Goal: Task Accomplishment & Management: Use online tool/utility

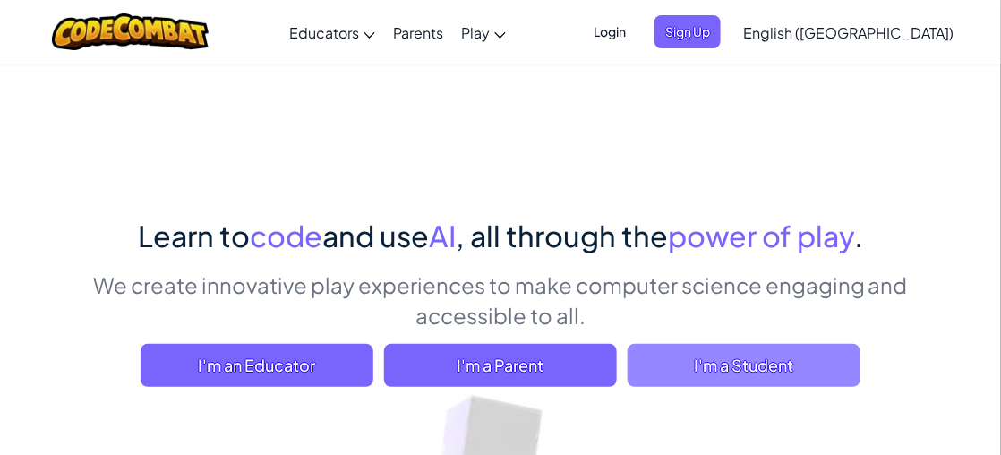
click at [641, 362] on span "I'm a Student" at bounding box center [744, 365] width 233 height 43
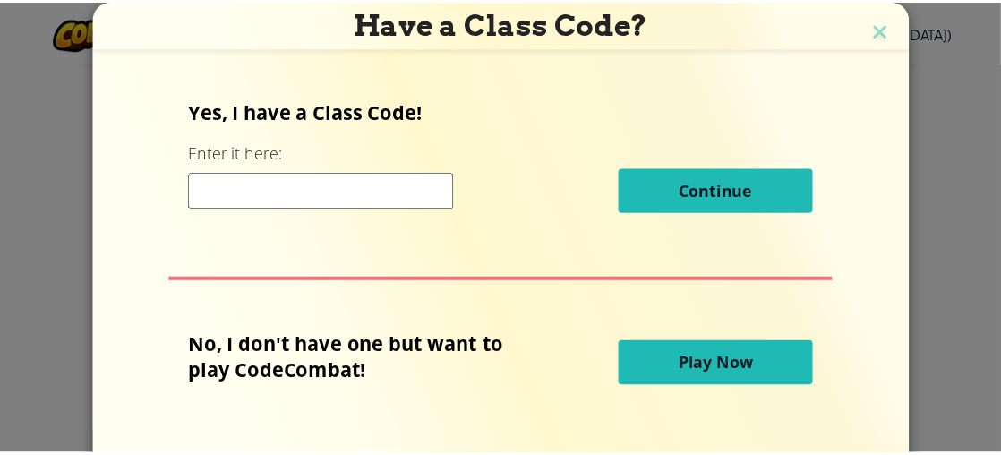
scroll to position [64, 0]
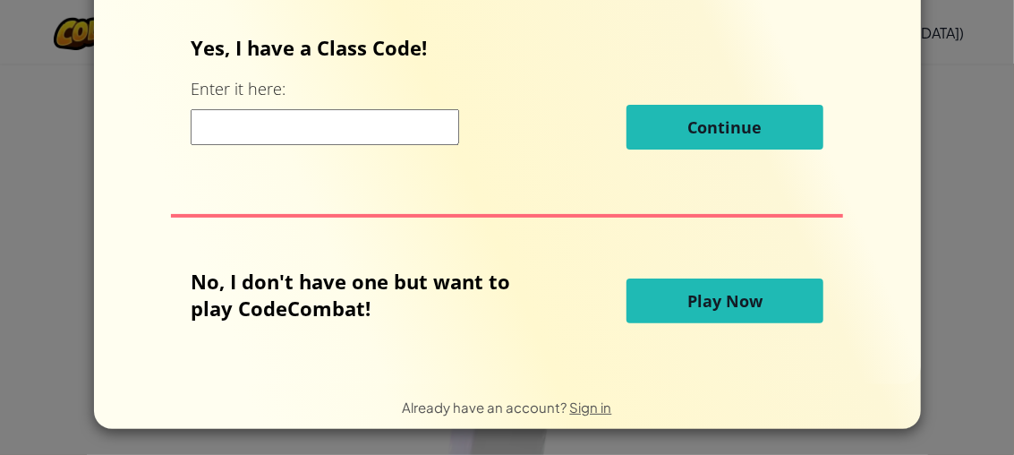
click at [667, 295] on button "Play Now" at bounding box center [725, 300] width 197 height 45
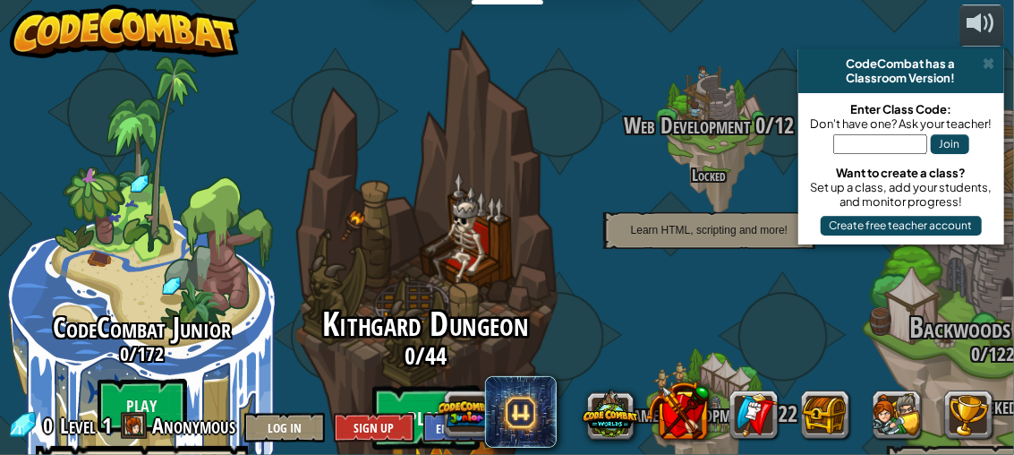
click at [420, 386] on btn "Play" at bounding box center [425, 418] width 107 height 64
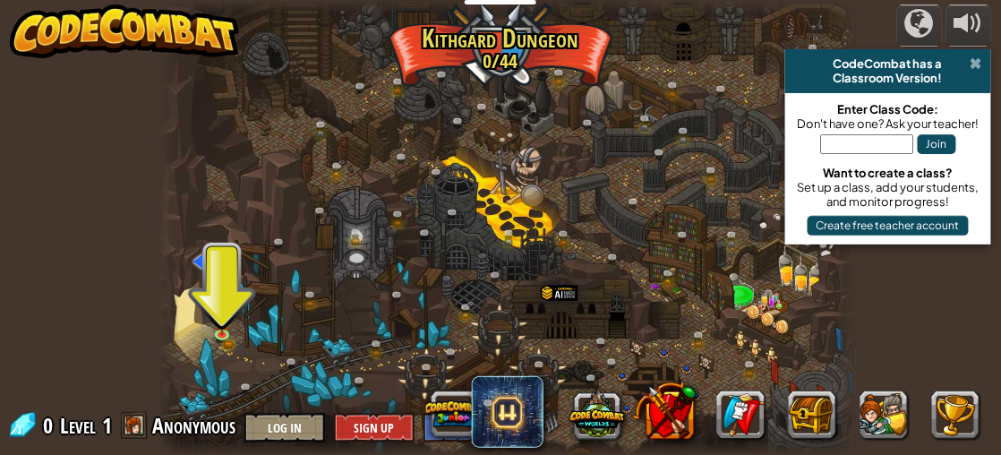
click at [978, 58] on span at bounding box center [976, 63] width 12 height 14
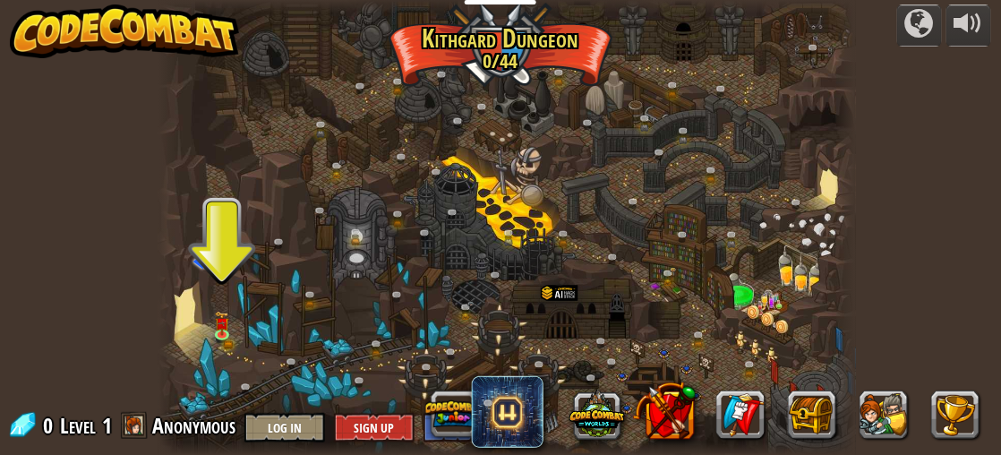
click at [168, 314] on div at bounding box center [168, 228] width 21 height 456
click at [221, 325] on div at bounding box center [222, 332] width 14 height 14
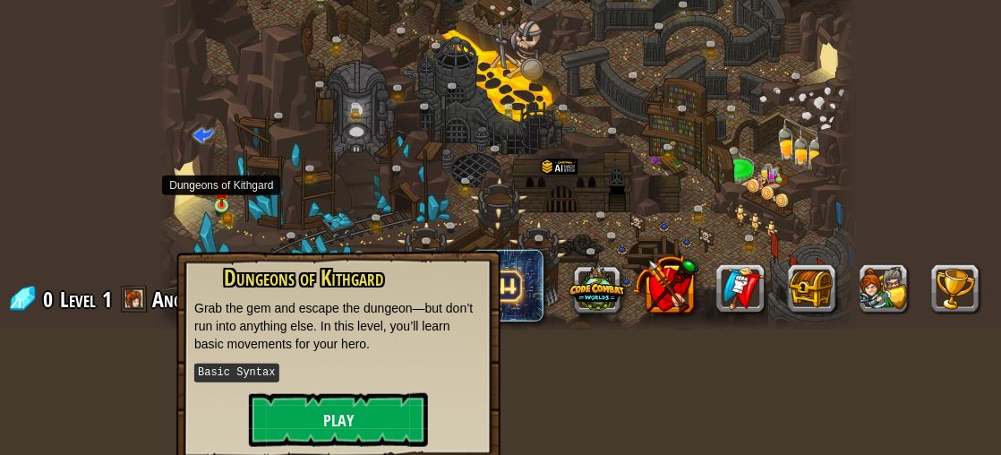
scroll to position [133, 0]
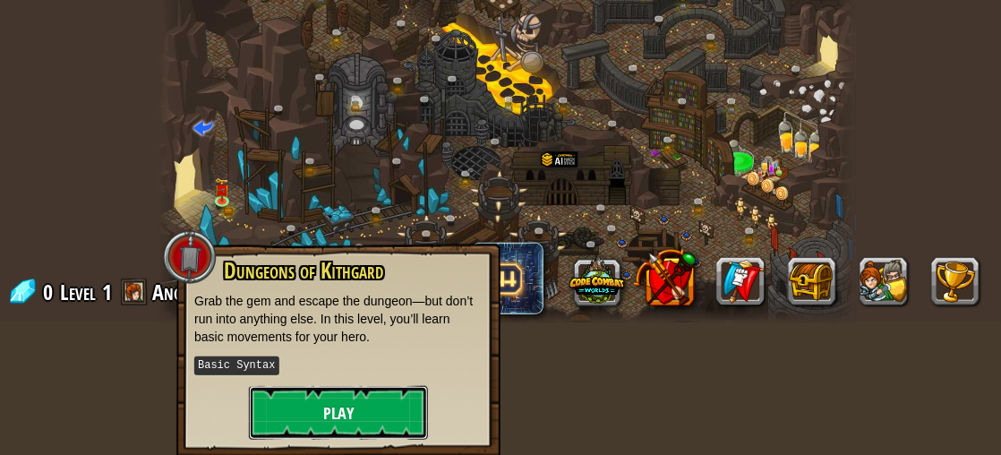
click at [297, 389] on button "Play" at bounding box center [338, 413] width 179 height 54
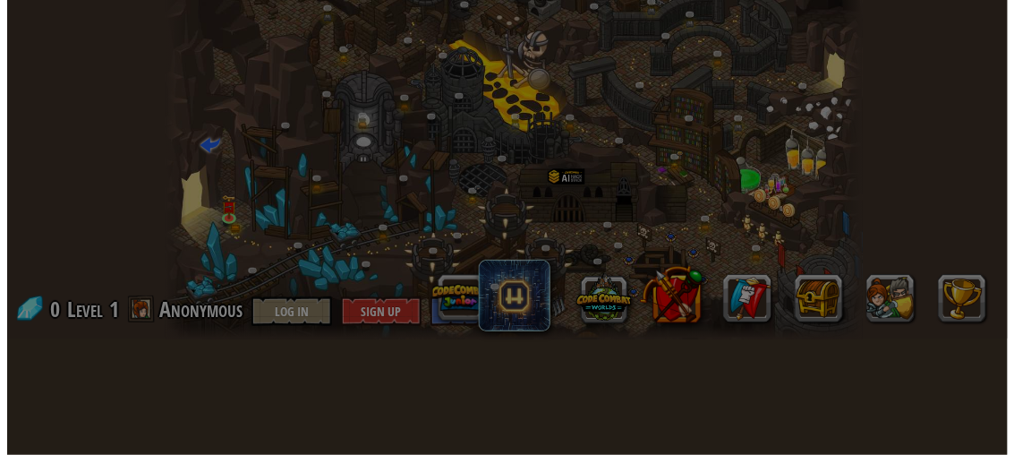
scroll to position [115, 0]
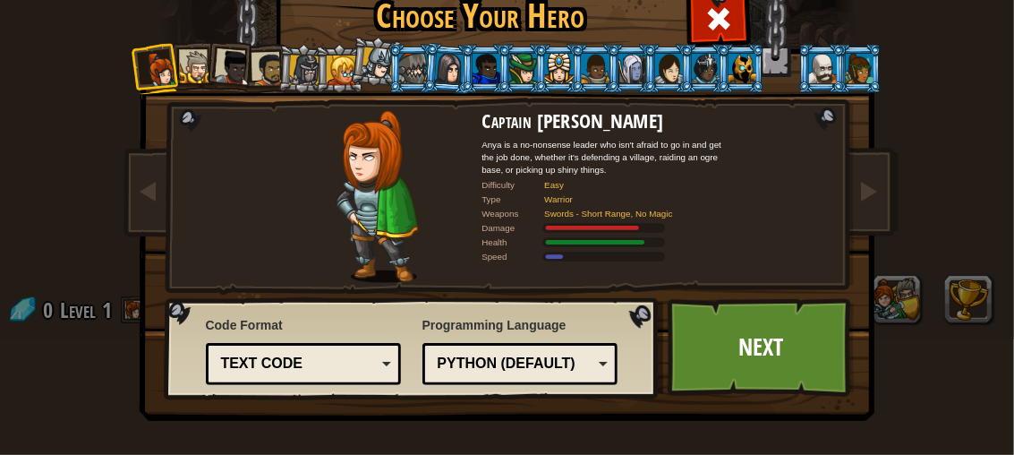
click at [393, 220] on img at bounding box center [377, 196] width 82 height 173
drag, startPoint x: 393, startPoint y: 220, endPoint x: 570, endPoint y: 85, distance: 222.9
click at [570, 85] on div "Captain [PERSON_NAME] Anya is a no-nonsense leader who isn't afraid to go in an…" at bounding box center [507, 230] width 671 height 390
click at [603, 117] on h2 "Captain [PERSON_NAME]" at bounding box center [607, 120] width 251 height 21
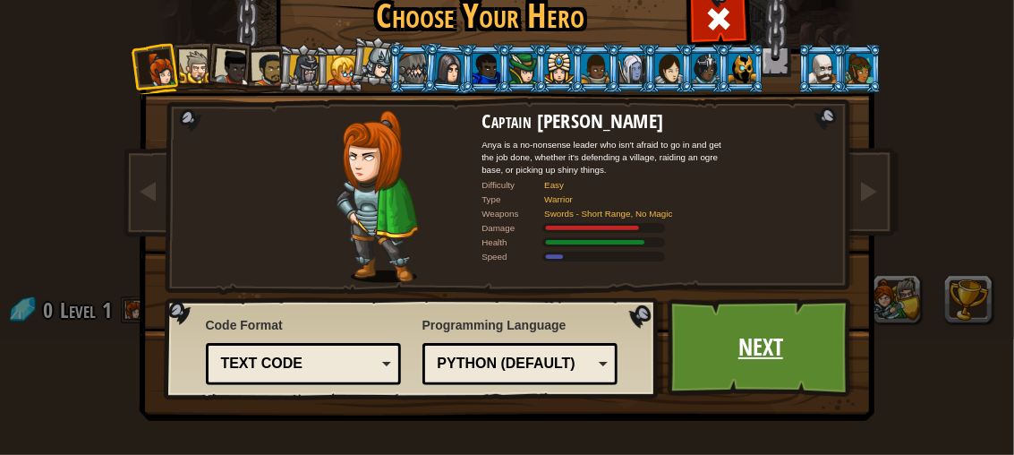
click at [756, 347] on link "Next" at bounding box center [761, 347] width 187 height 98
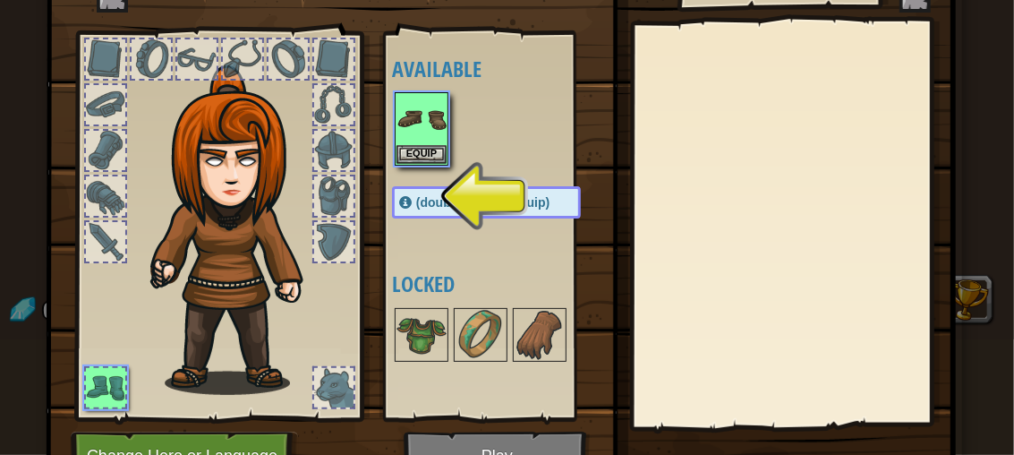
scroll to position [71, 0]
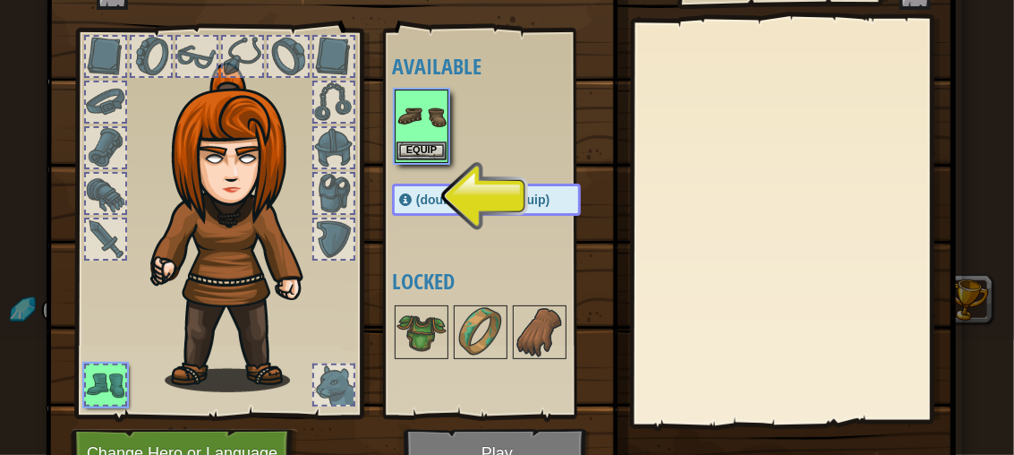
click at [406, 109] on img at bounding box center [422, 116] width 50 height 50
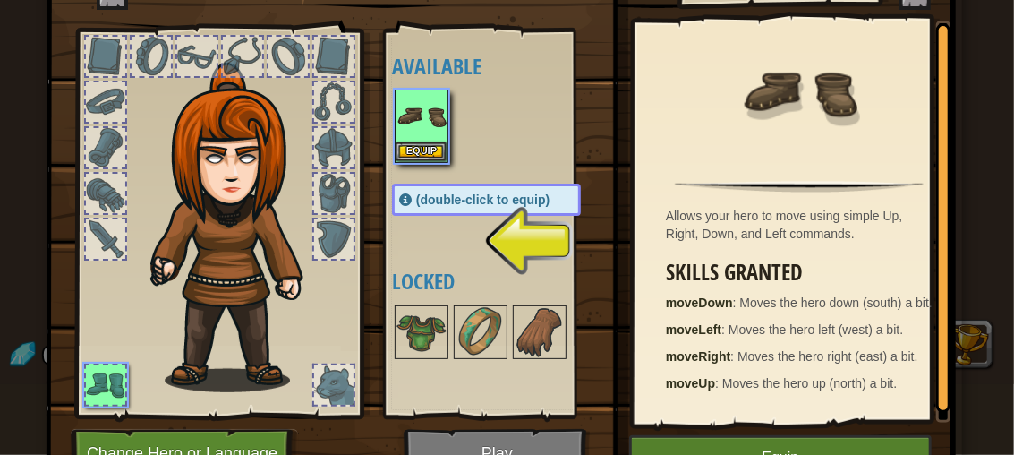
scroll to position [70, 0]
click at [466, 192] on span "(double-click to equip)" at bounding box center [482, 199] width 133 height 14
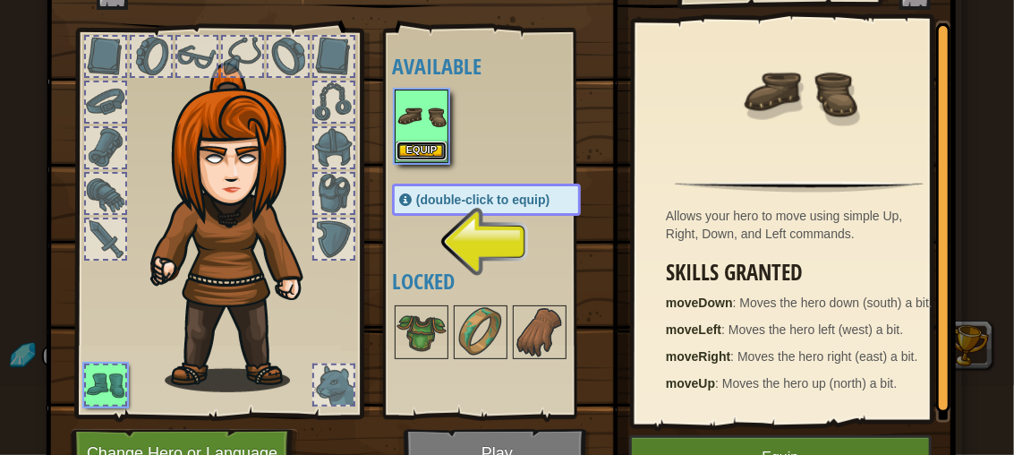
scroll to position [0, 0]
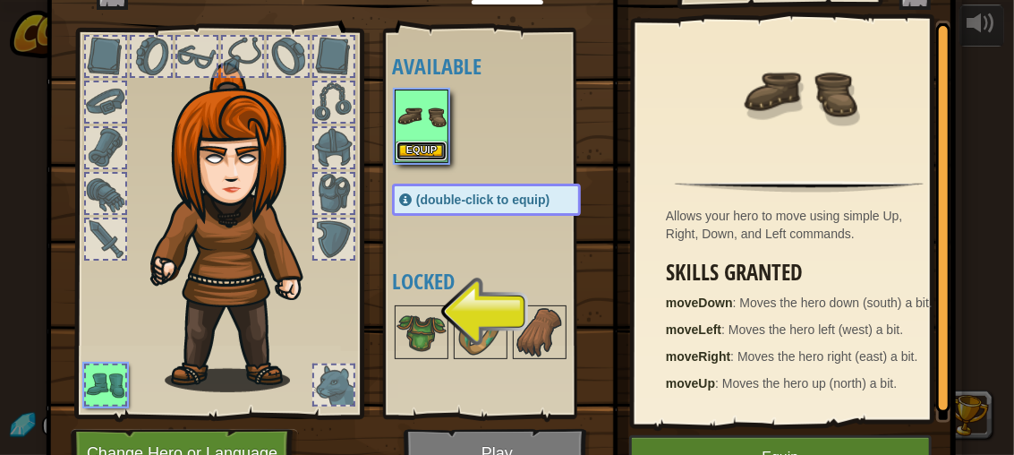
click at [420, 148] on button "Equip" at bounding box center [422, 150] width 50 height 19
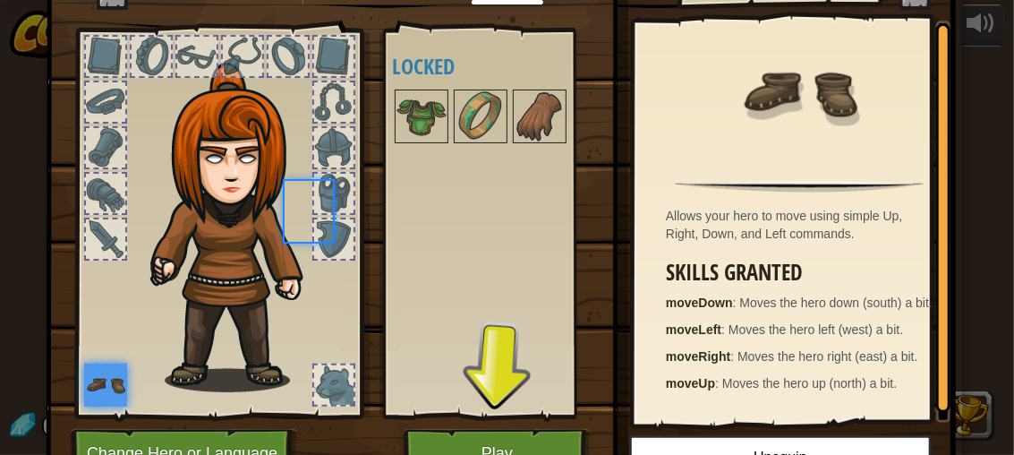
click at [420, 2] on body "Educators Create Free Account School & District Solutions Teacher Toolkit Previ…" at bounding box center [507, 1] width 1014 height 2
click at [493, 429] on button "Play" at bounding box center [497, 453] width 187 height 49
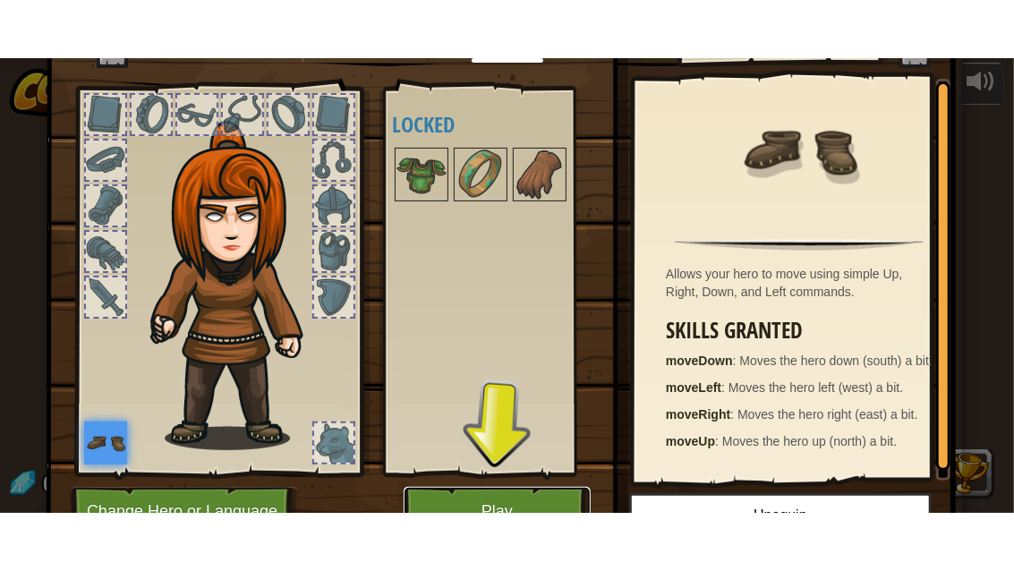
scroll to position [46, 0]
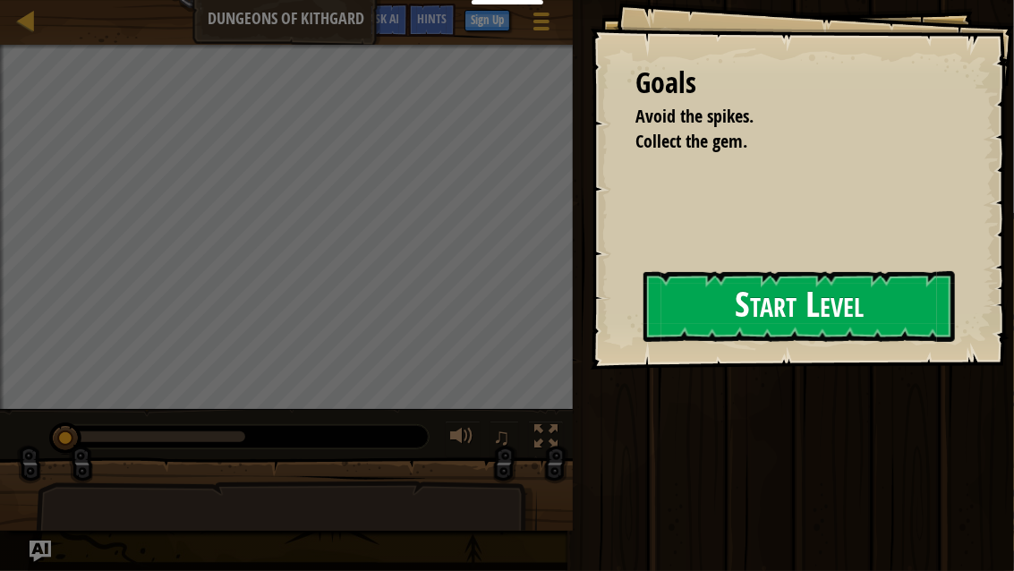
click at [709, 295] on div "Goals Avoid the spikes. Collect the gem. Start Level Error loading from server.…" at bounding box center [802, 185] width 423 height 370
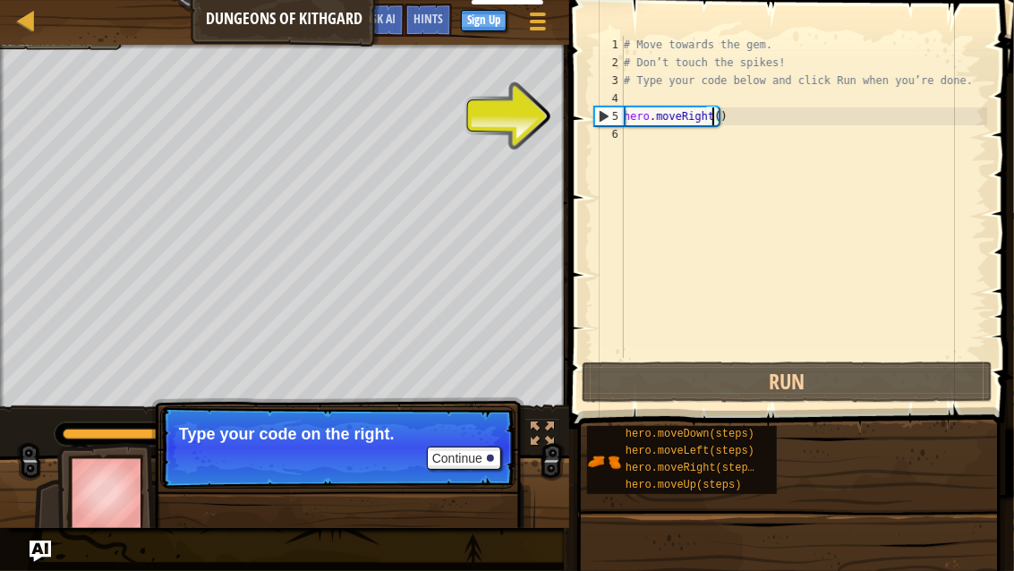
click at [712, 119] on div "# Move towards the gem. # Don’t touch the spikes! # Type your code below and cl…" at bounding box center [803, 215] width 367 height 358
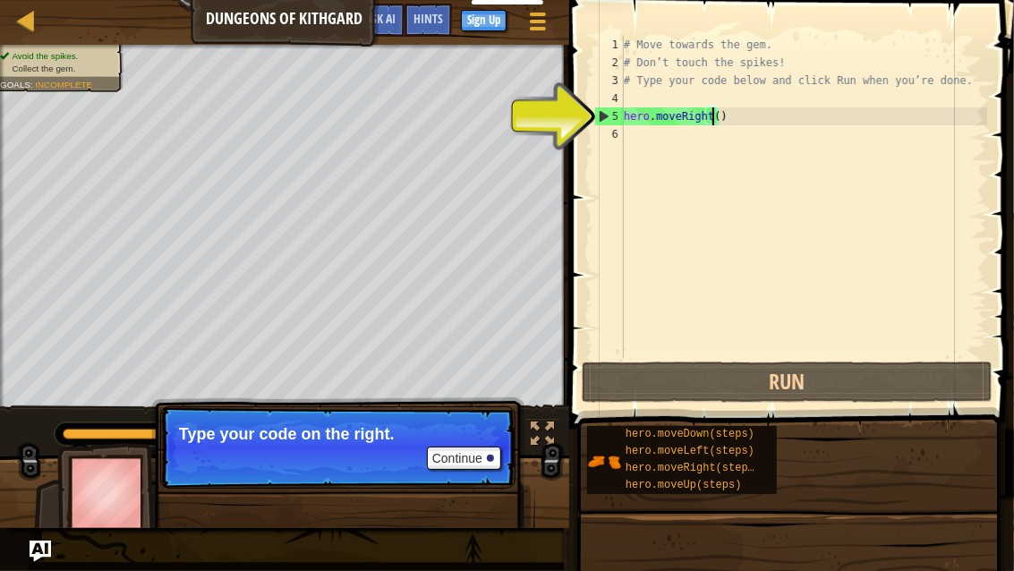
type textarea "hero.moveRight(1)"
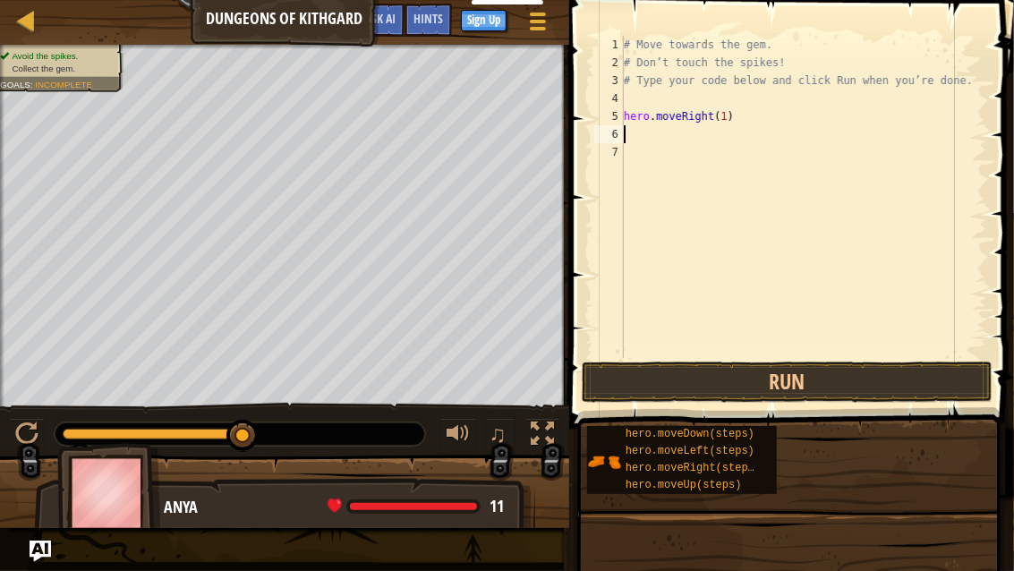
scroll to position [7, 0]
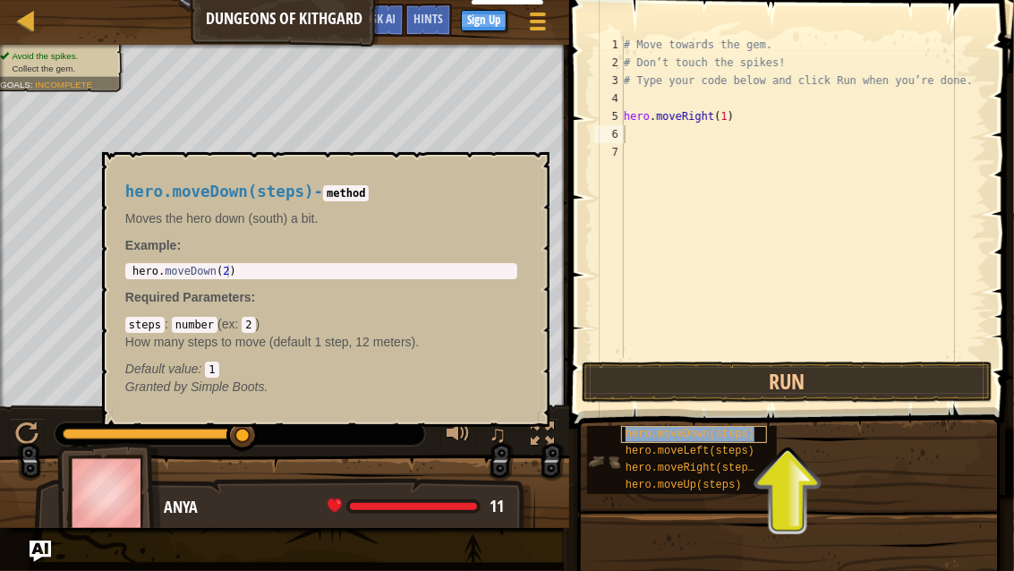
click at [718, 434] on span "hero.moveDown(steps)" at bounding box center [690, 434] width 129 height 13
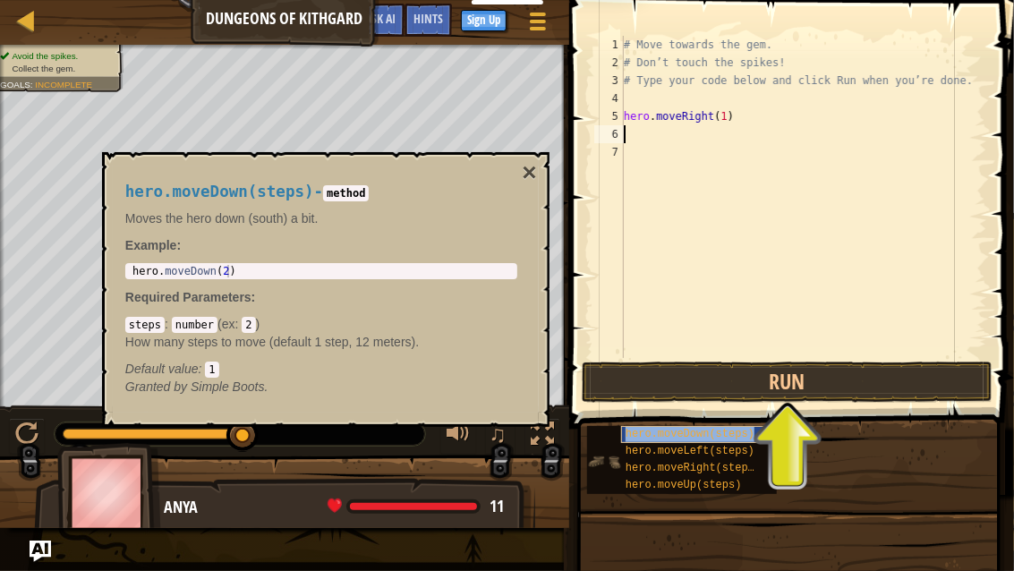
click at [691, 428] on span "hero.moveDown(steps)" at bounding box center [690, 434] width 129 height 13
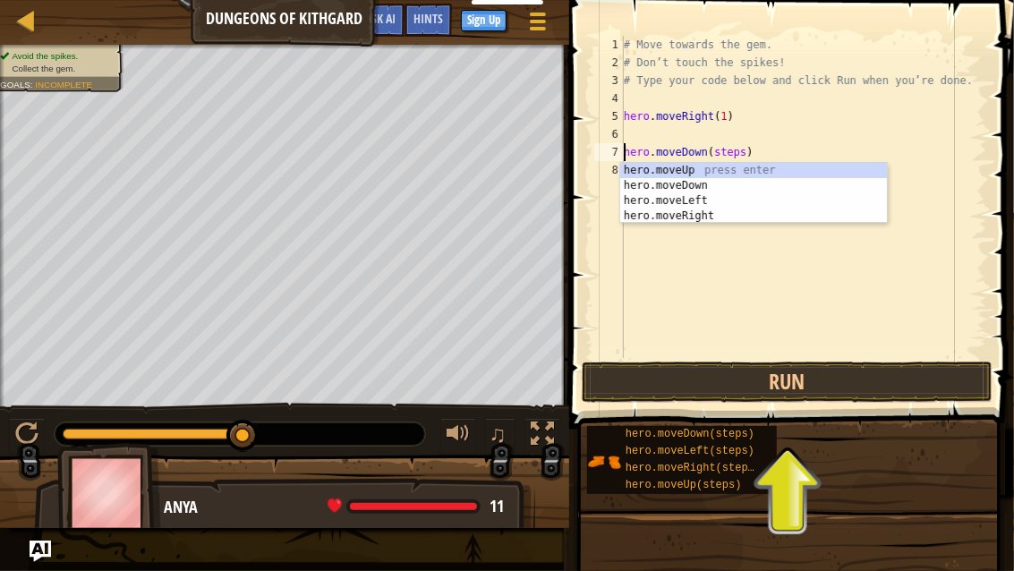
click at [727, 150] on div "# Move towards the gem. # Don’t touch the spikes! # Type your code below and cl…" at bounding box center [803, 215] width 367 height 358
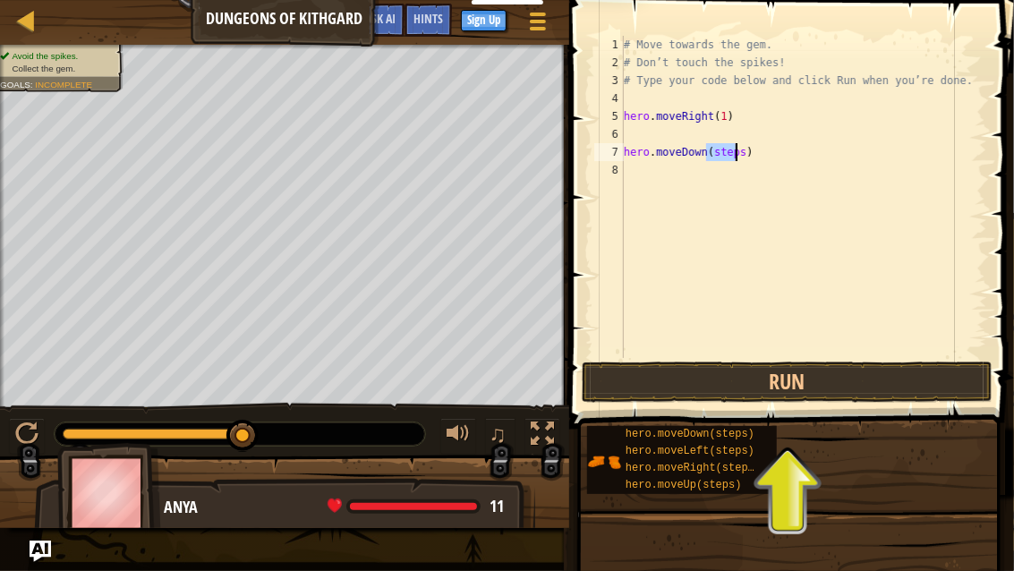
click at [727, 150] on div "# Move towards the gem. # Don’t touch the spikes! # Type your code below and cl…" at bounding box center [803, 215] width 367 height 358
type textarea "hero.moveDown(1)"
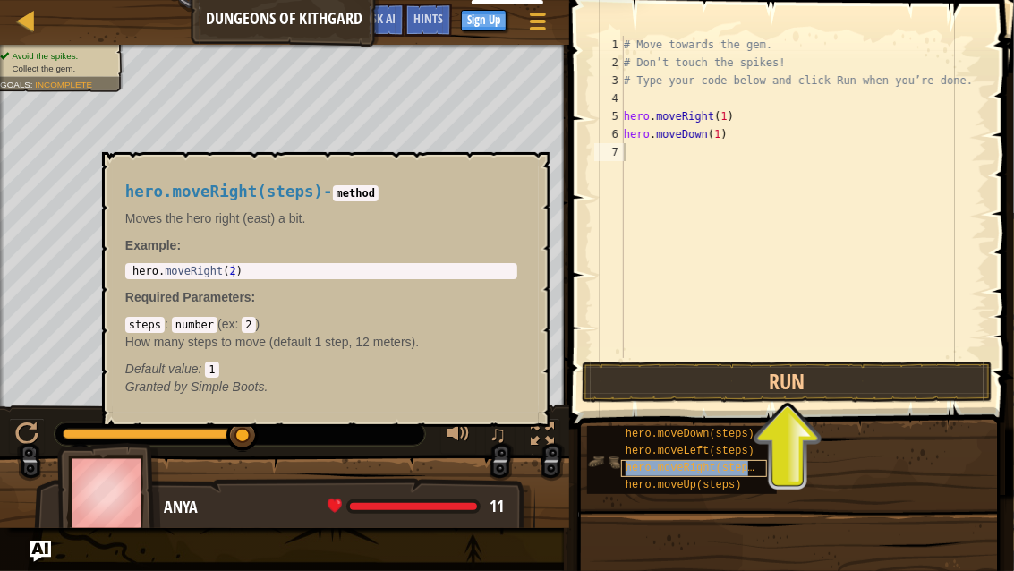
click at [712, 454] on span "hero.moveRight(steps)" at bounding box center [693, 468] width 135 height 13
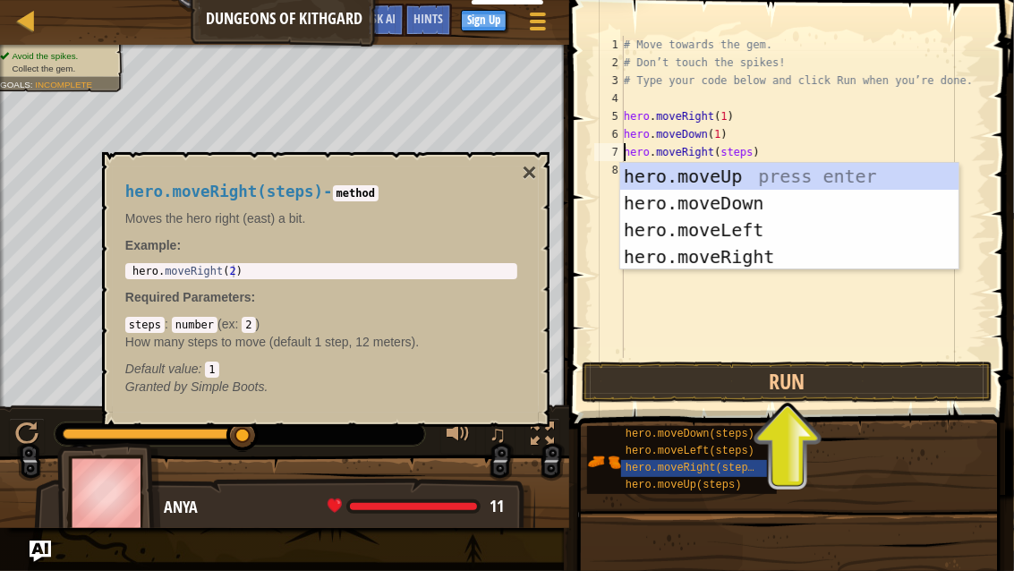
click at [737, 150] on div "# Move towards the gem. # Don’t touch the spikes! # Type your code below and cl…" at bounding box center [803, 215] width 367 height 358
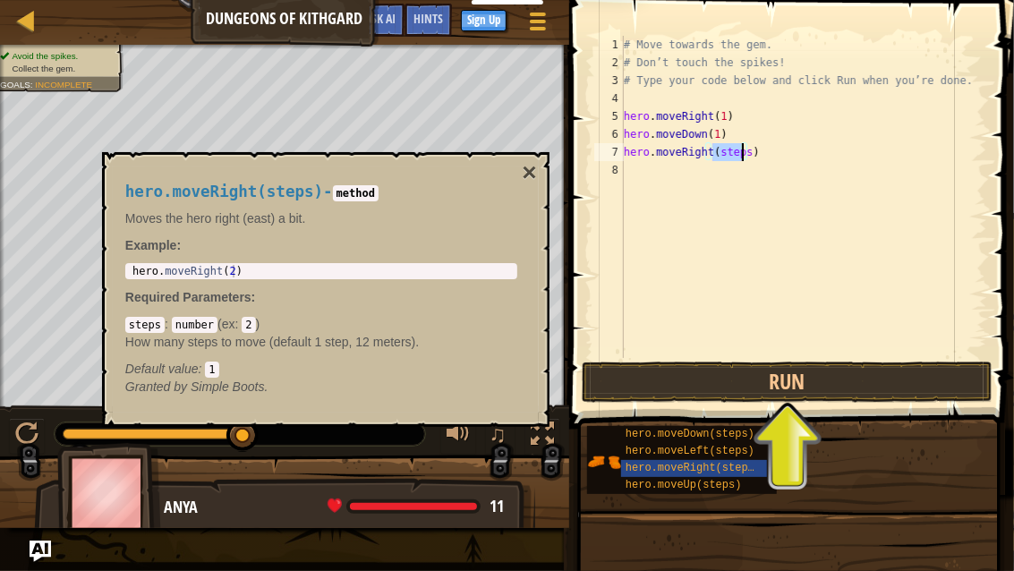
click at [737, 150] on div "# Move towards the gem. # Don’t touch the spikes! # Type your code below and cl…" at bounding box center [803, 215] width 367 height 358
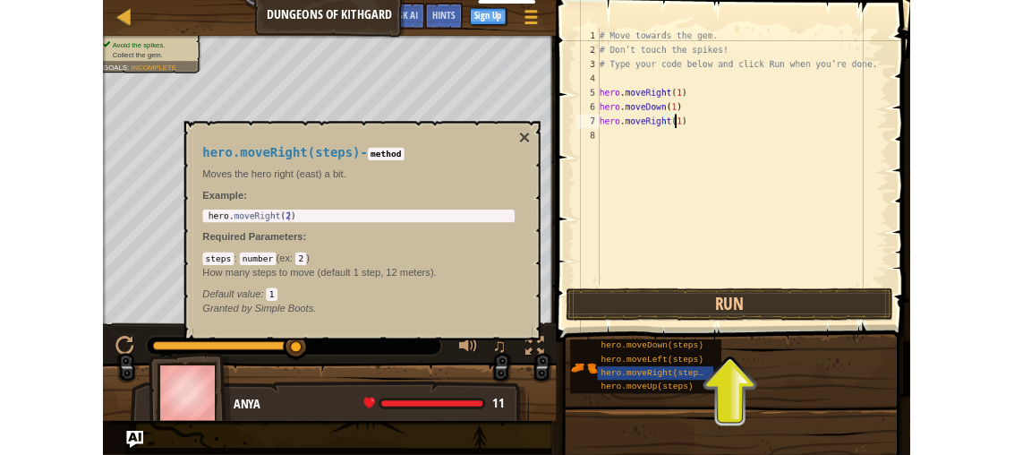
scroll to position [7, 7]
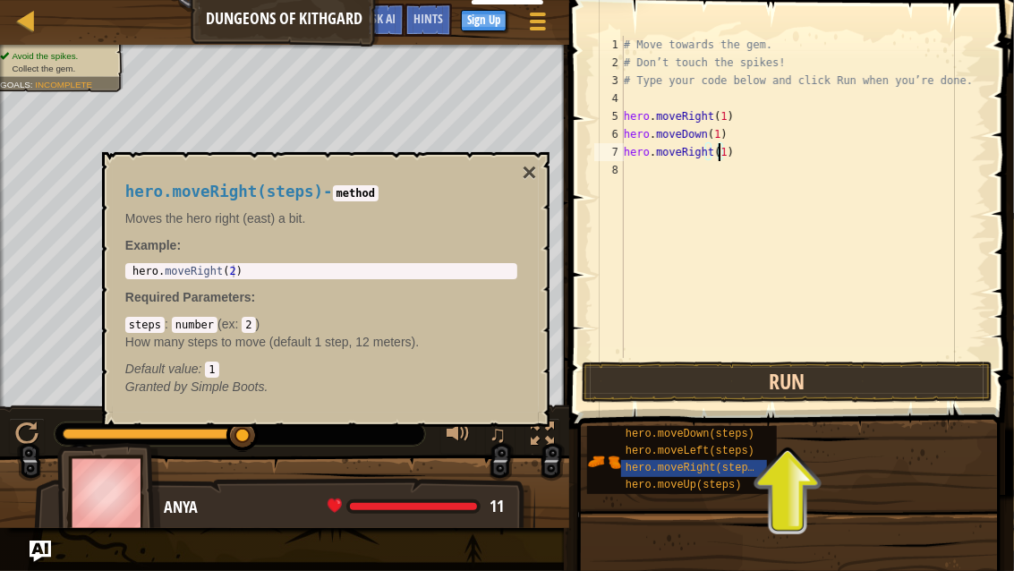
type textarea "hero.moveRight(1)"
click at [743, 365] on button "Run" at bounding box center [787, 382] width 411 height 41
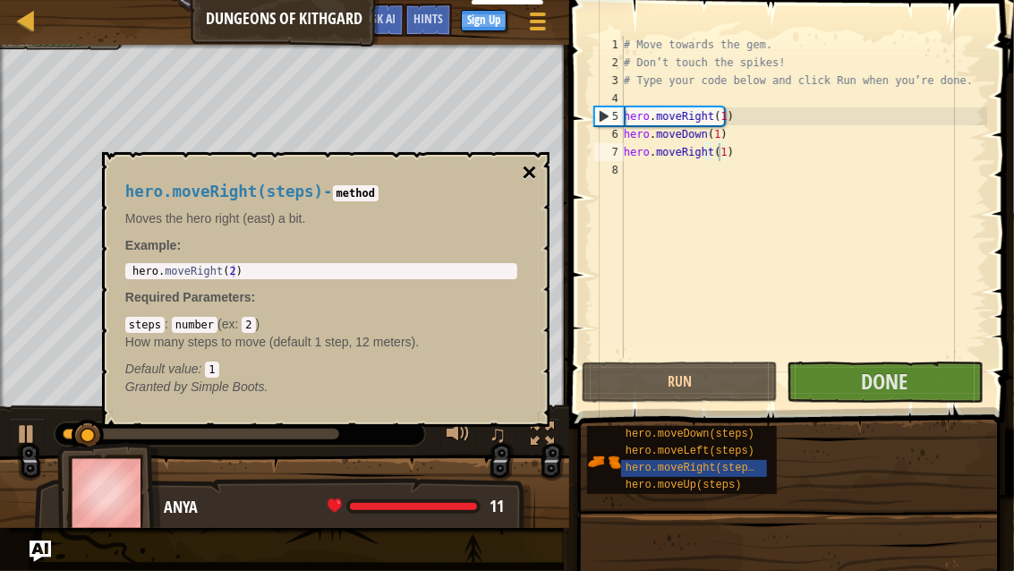
click at [531, 172] on button "×" at bounding box center [530, 172] width 14 height 25
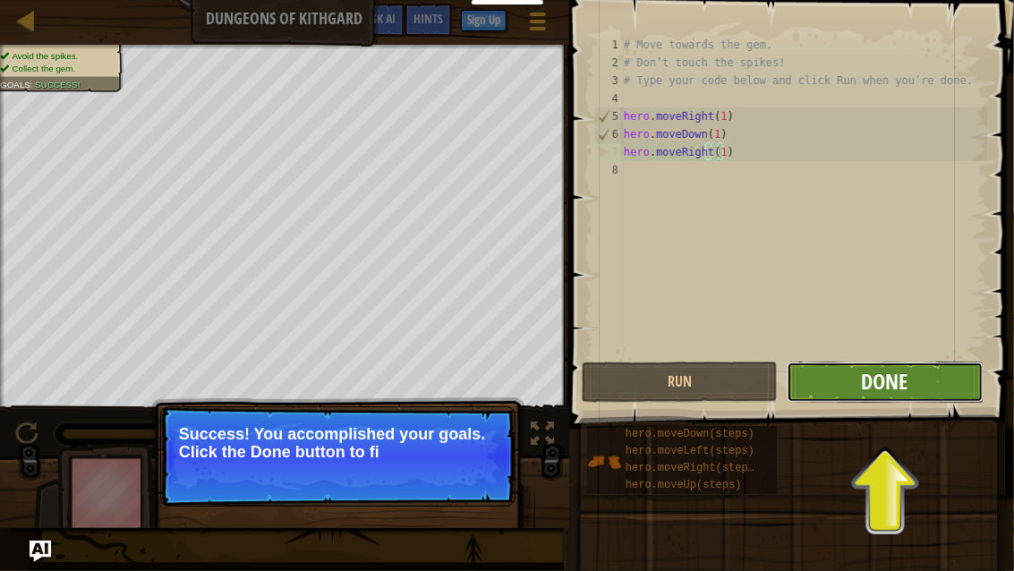
click at [869, 379] on span "Done" at bounding box center [885, 381] width 47 height 29
